Goal: Use online tool/utility: Utilize a website feature to perform a specific function

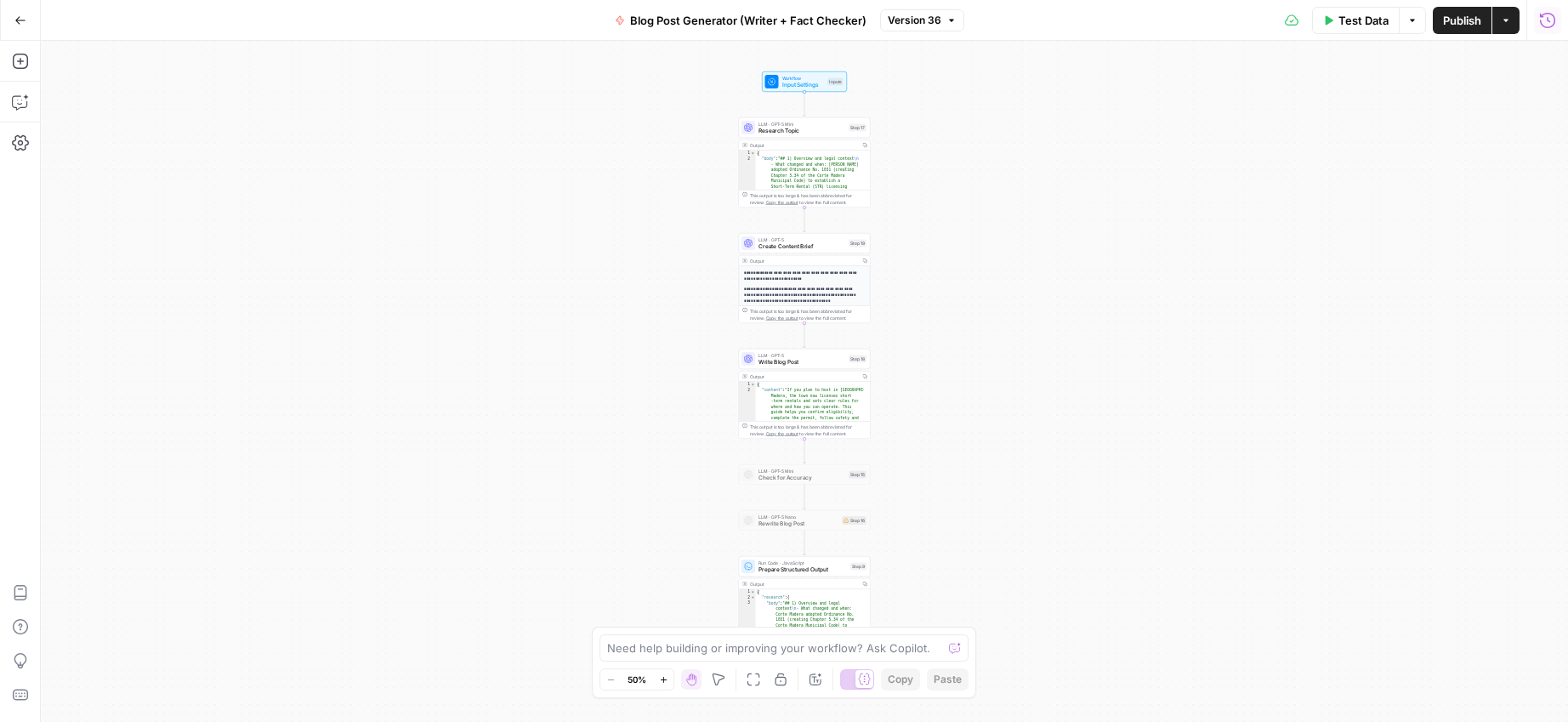
click at [1561, 25] on button "Run History" at bounding box center [1548, 21] width 27 height 27
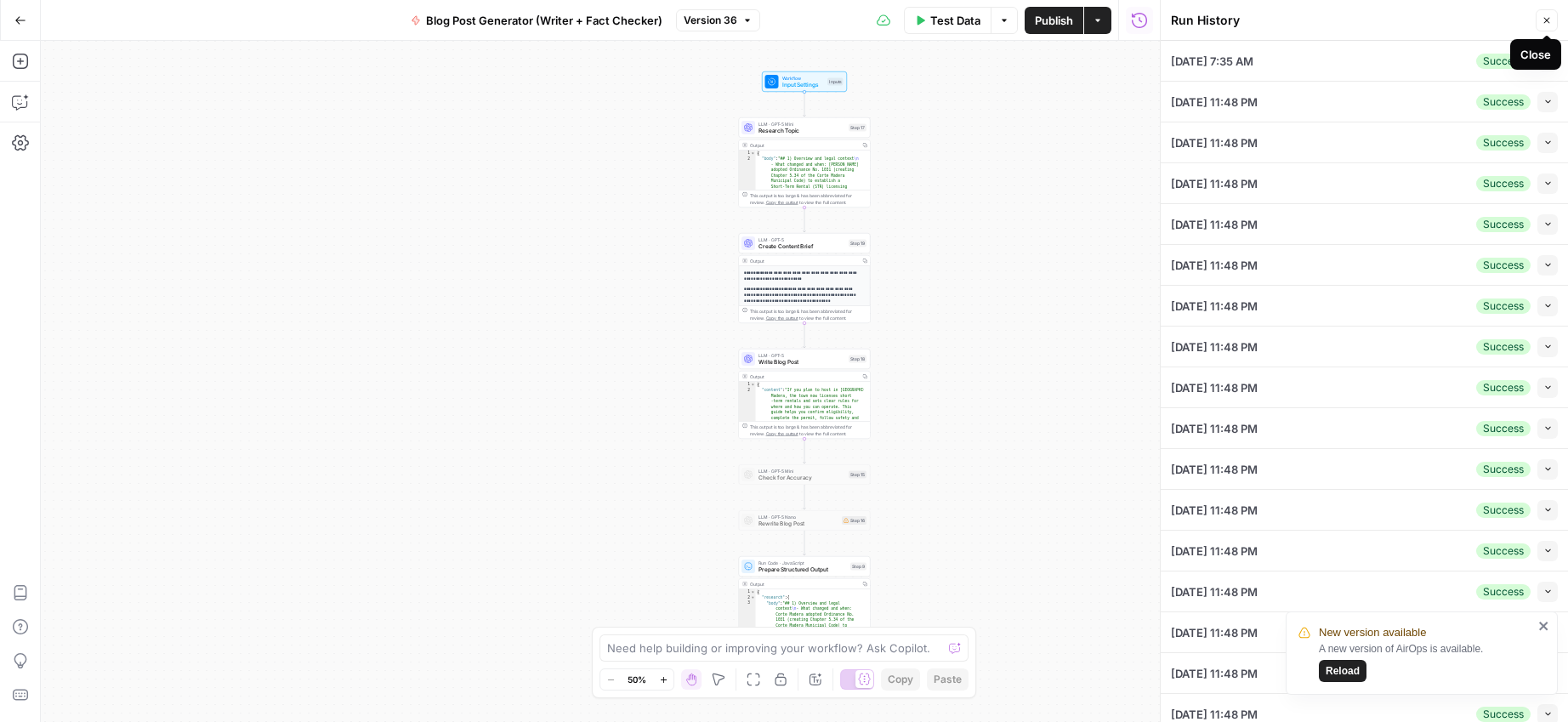
click at [1552, 22] on button "Close" at bounding box center [1546, 21] width 23 height 23
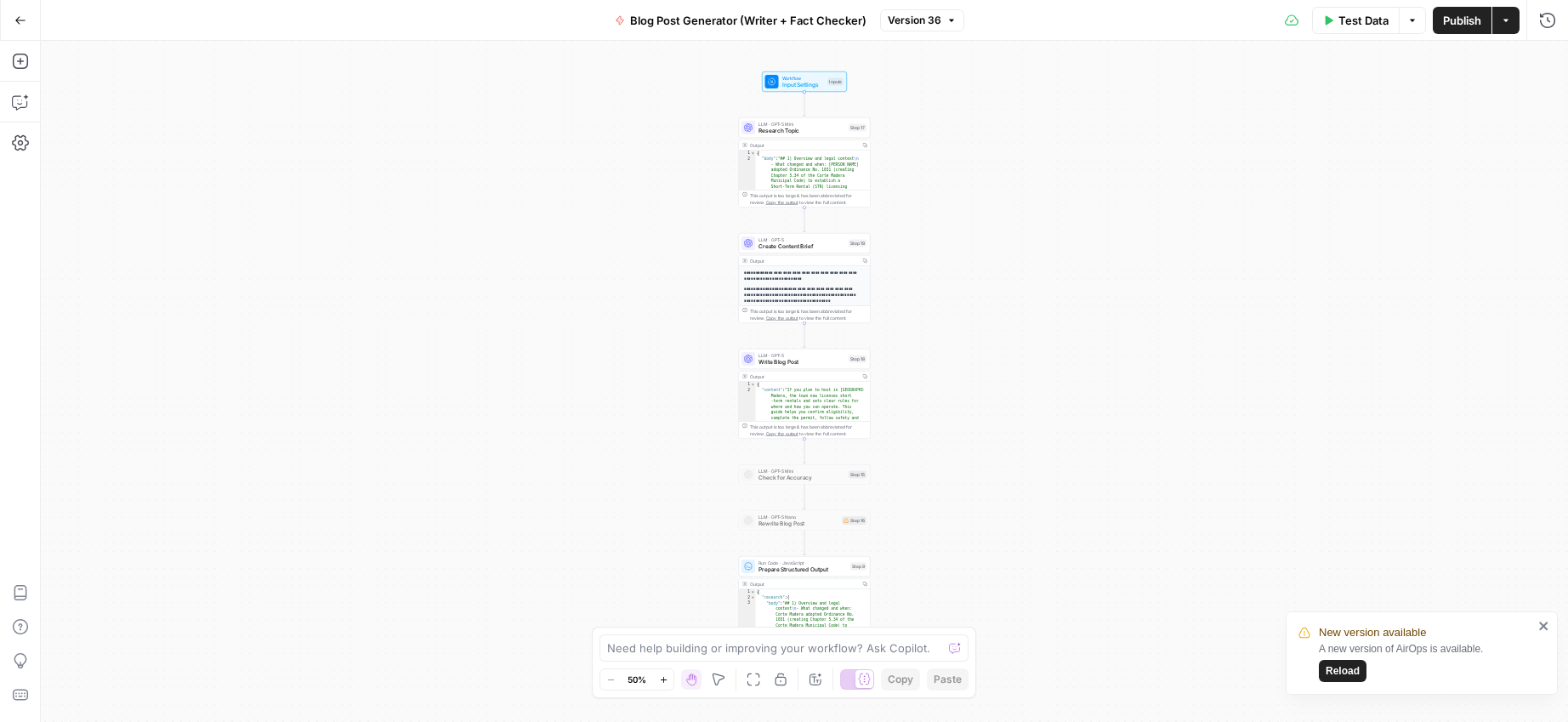
click at [1330, 671] on span "Reload" at bounding box center [1343, 671] width 34 height 16
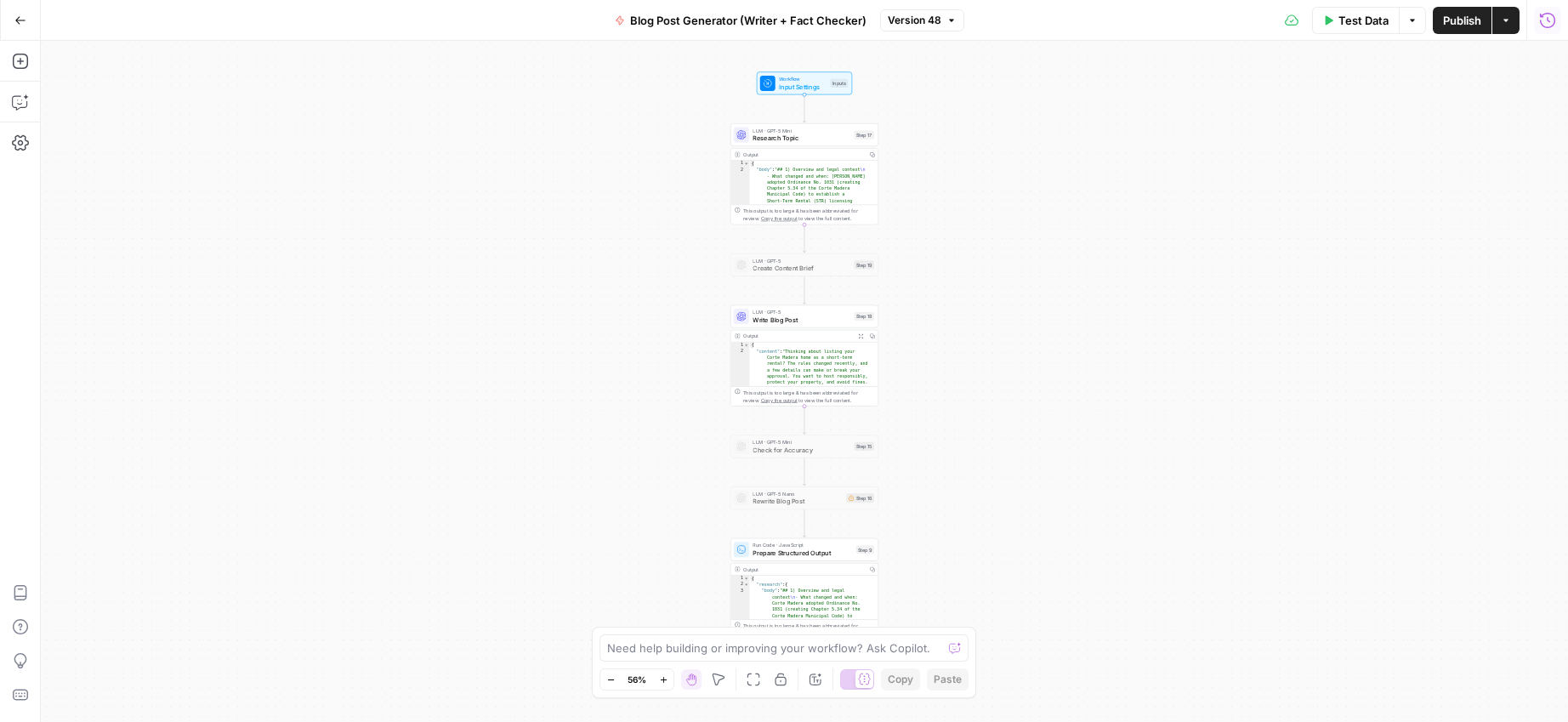
click at [1546, 25] on icon "button" at bounding box center [1547, 20] width 17 height 17
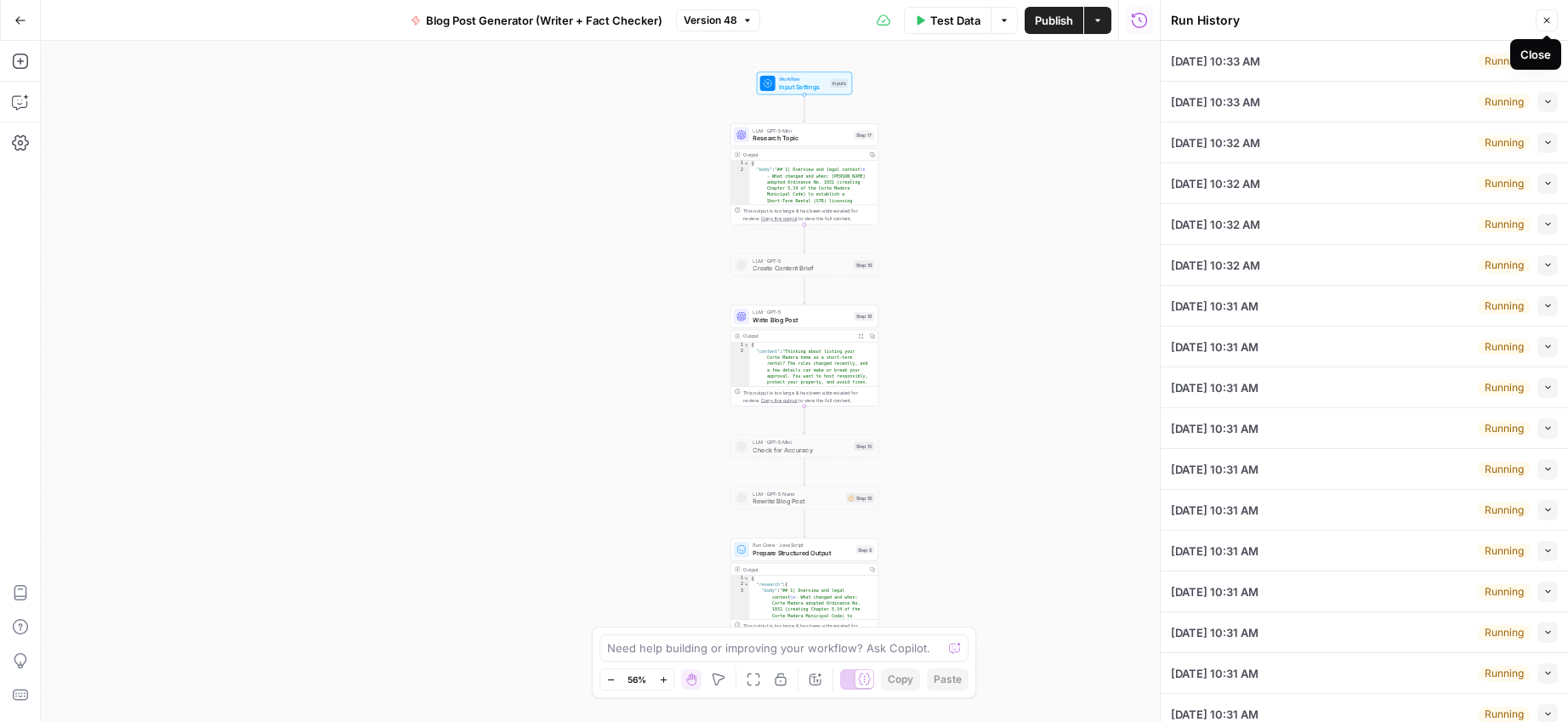
click at [1551, 16] on icon "button" at bounding box center [1547, 21] width 10 height 10
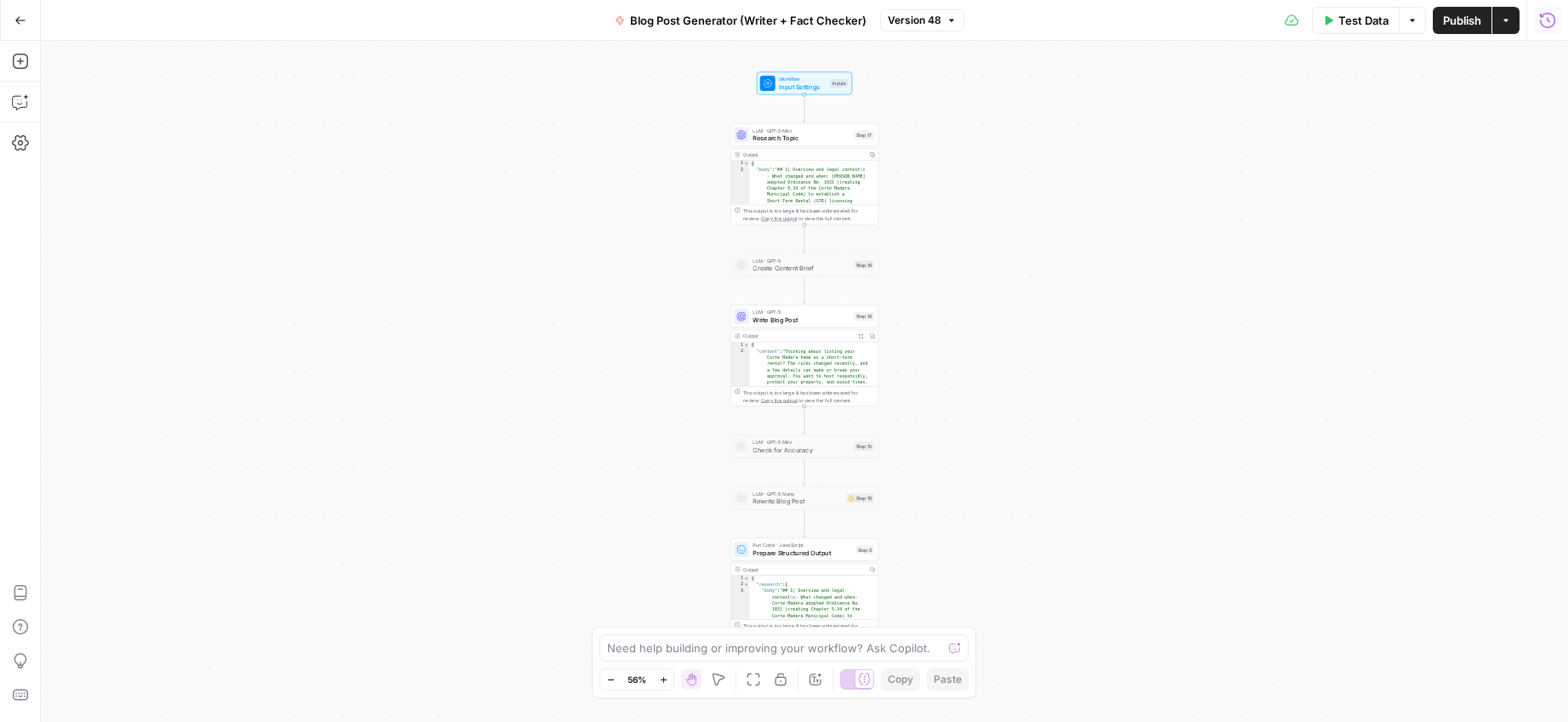
click at [1548, 19] on icon "button" at bounding box center [1548, 20] width 16 height 16
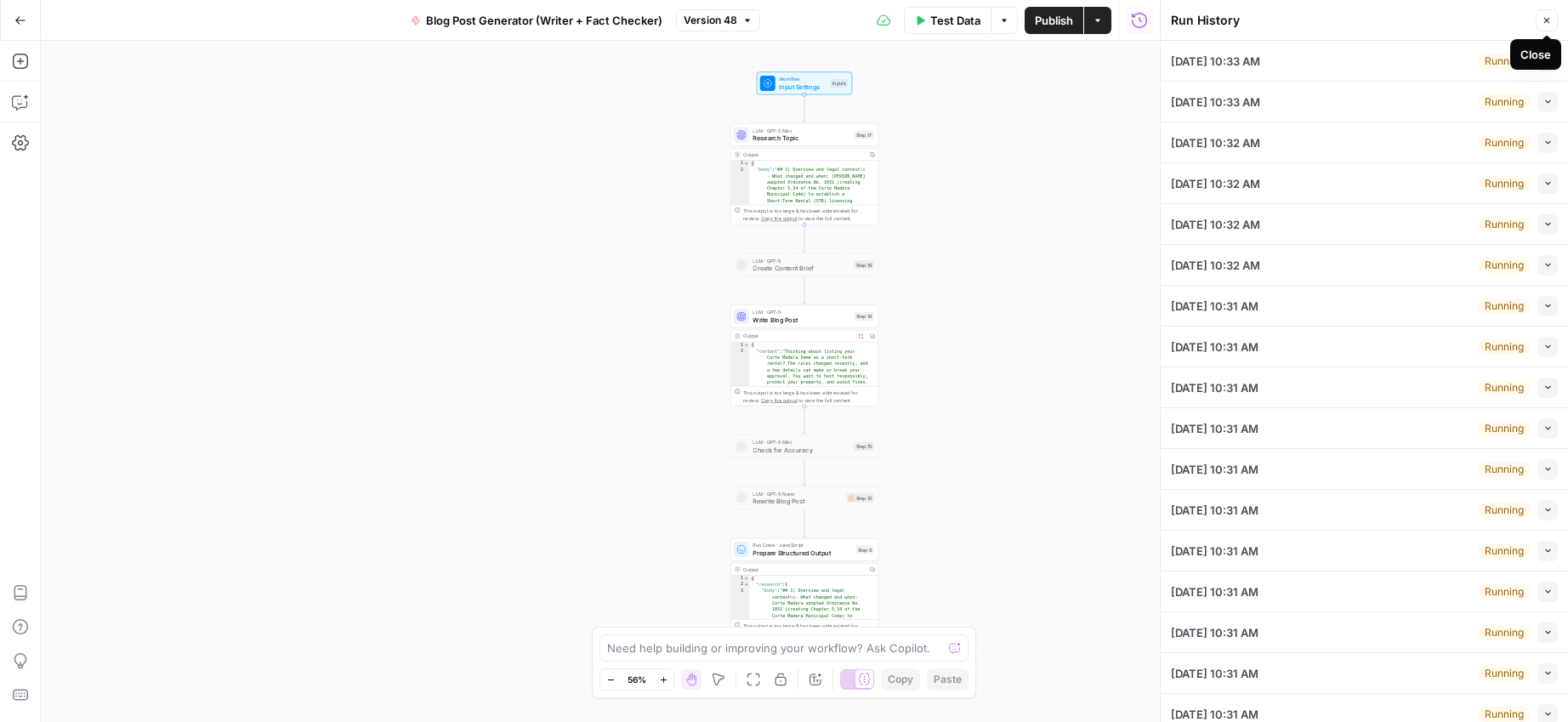
click at [1548, 21] on icon "button" at bounding box center [1547, 21] width 10 height 10
